Goal: Task Accomplishment & Management: Use online tool/utility

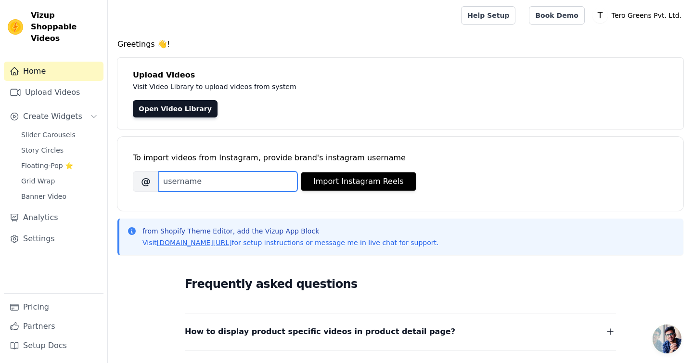
click at [224, 182] on input "Brand's Instagram Username" at bounding box center [228, 181] width 139 height 20
paste input "weare.tero"
paste input "url"
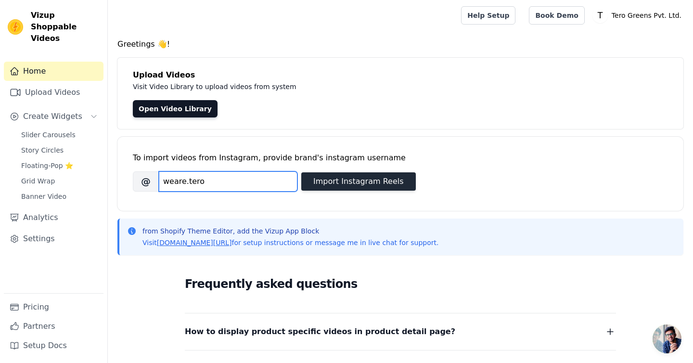
type input "weare.tero"
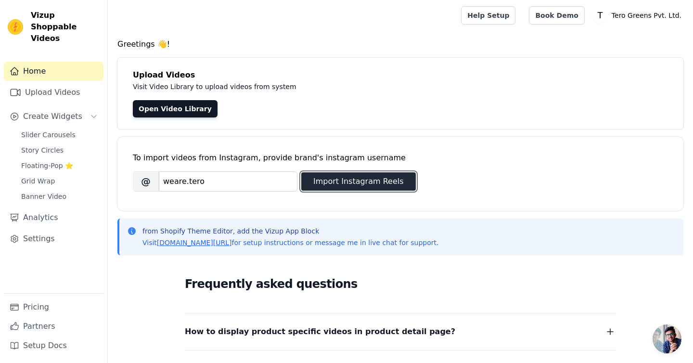
click at [361, 179] on button "Import Instagram Reels" at bounding box center [358, 181] width 114 height 18
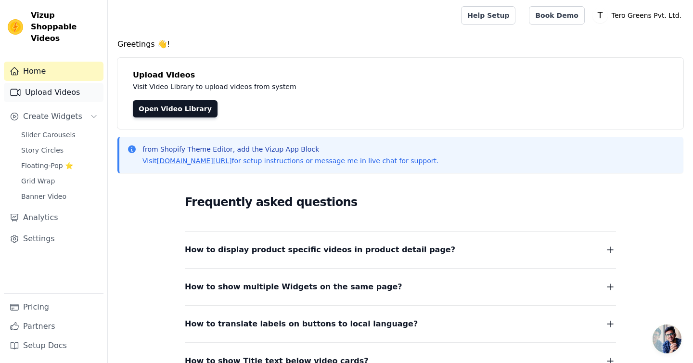
click at [58, 84] on link "Upload Videos" at bounding box center [54, 92] width 100 height 19
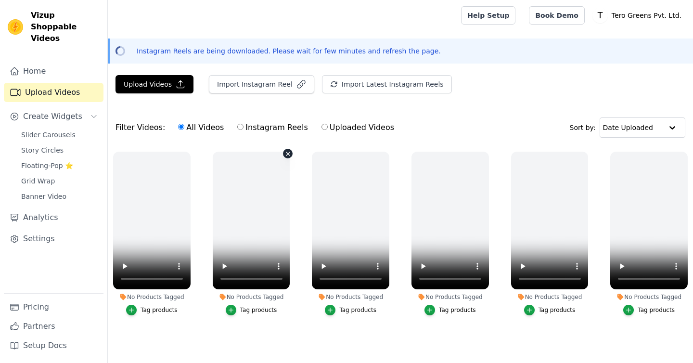
scroll to position [15, 0]
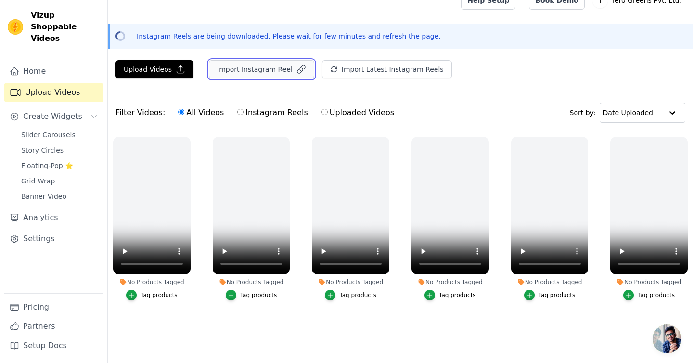
click at [233, 69] on button "Import Instagram Reel" at bounding box center [261, 69] width 105 height 18
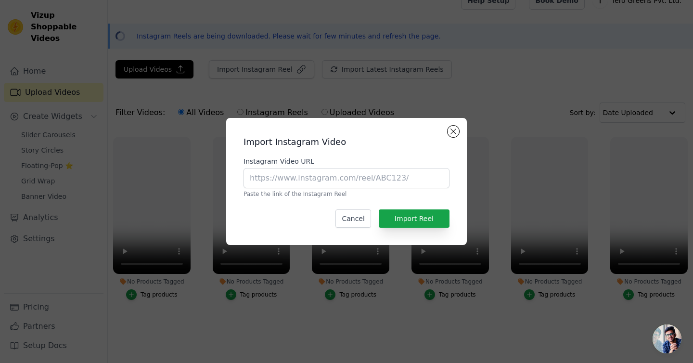
click at [458, 134] on div "Import Instagram Video Instagram Video URL Paste the link of the Instagram Reel…" at bounding box center [346, 182] width 225 height 112
click at [453, 128] on button "Close modal" at bounding box center [453, 132] width 12 height 12
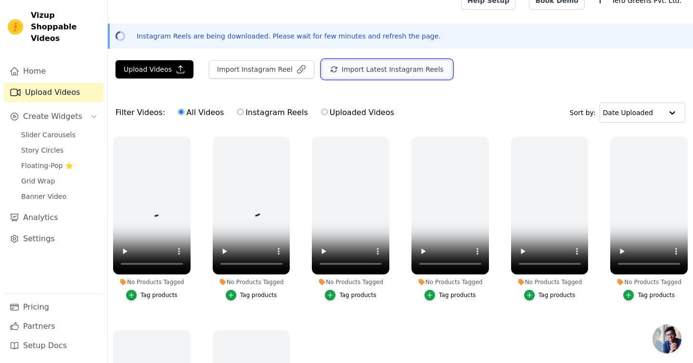
click at [371, 68] on button "Import Latest Instagram Reels" at bounding box center [387, 69] width 130 height 18
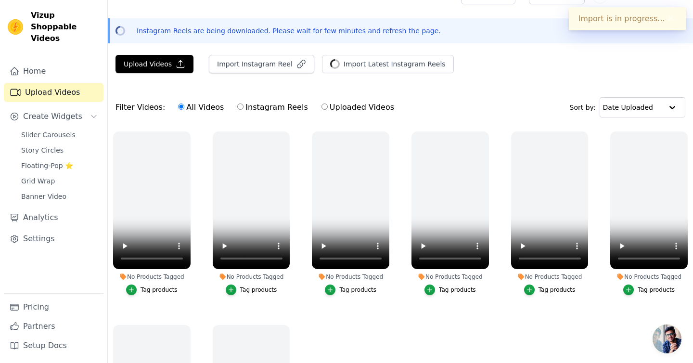
scroll to position [0, 0]
